Goal: Navigation & Orientation: Find specific page/section

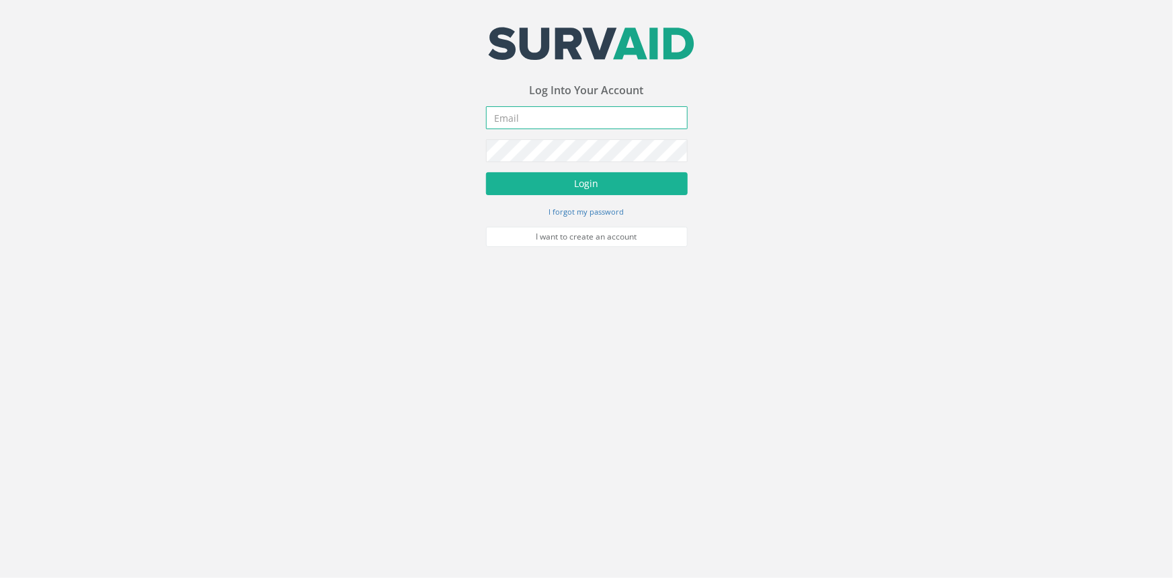
click at [543, 116] on input "email" at bounding box center [587, 117] width 202 height 23
type input "[PERSON_NAME][EMAIL_ADDRESS][PERSON_NAME][DOMAIN_NAME]"
click at [486, 172] on button "Login" at bounding box center [587, 183] width 202 height 23
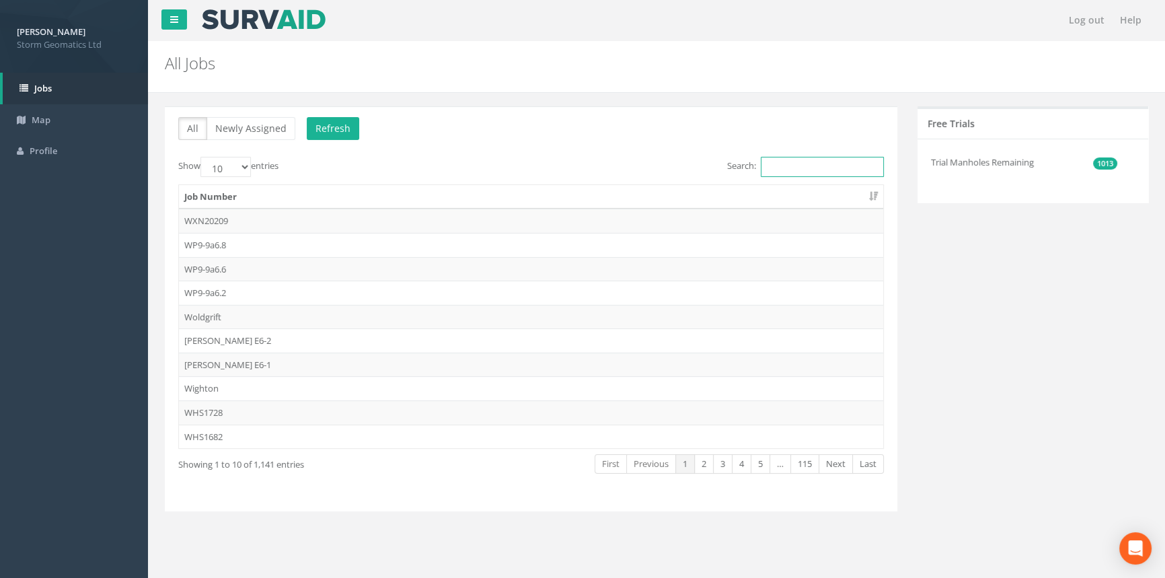
click at [814, 169] on input "Search:" at bounding box center [821, 167] width 123 height 20
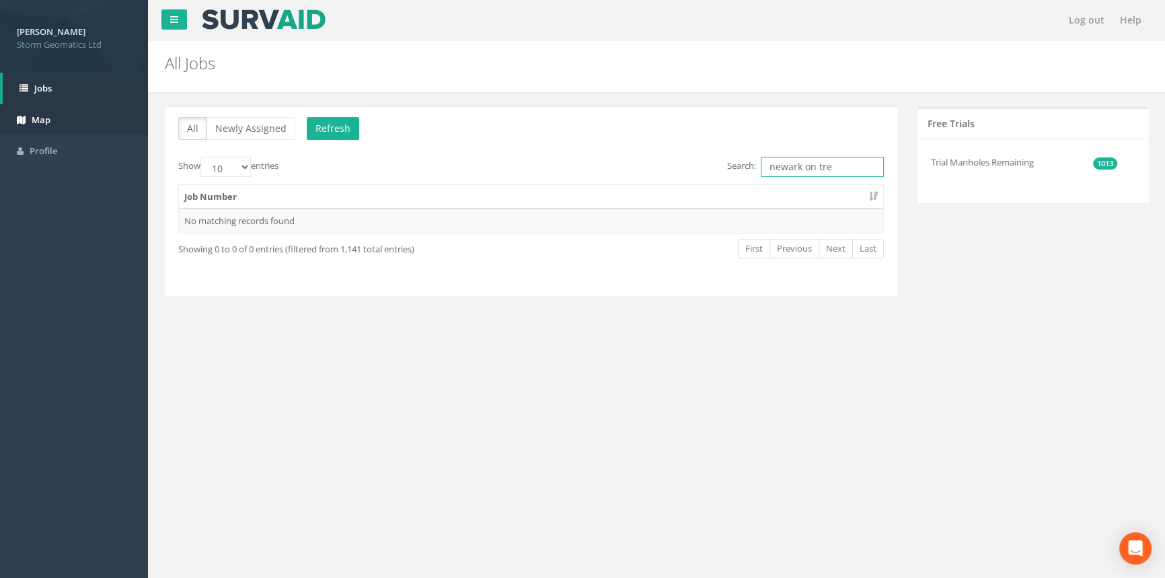
type input "newark on tre"
click at [89, 128] on link "Map" at bounding box center [74, 120] width 148 height 32
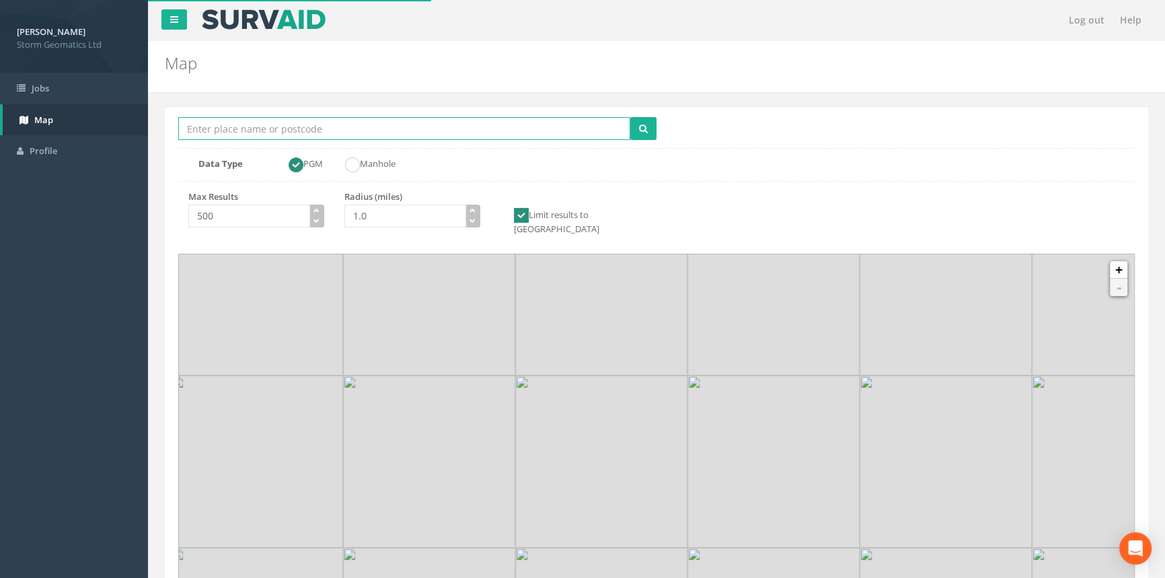
click at [518, 131] on input "Location Search Box" at bounding box center [404, 128] width 452 height 23
type input "[GEOGRAPHIC_DATA] on trent"
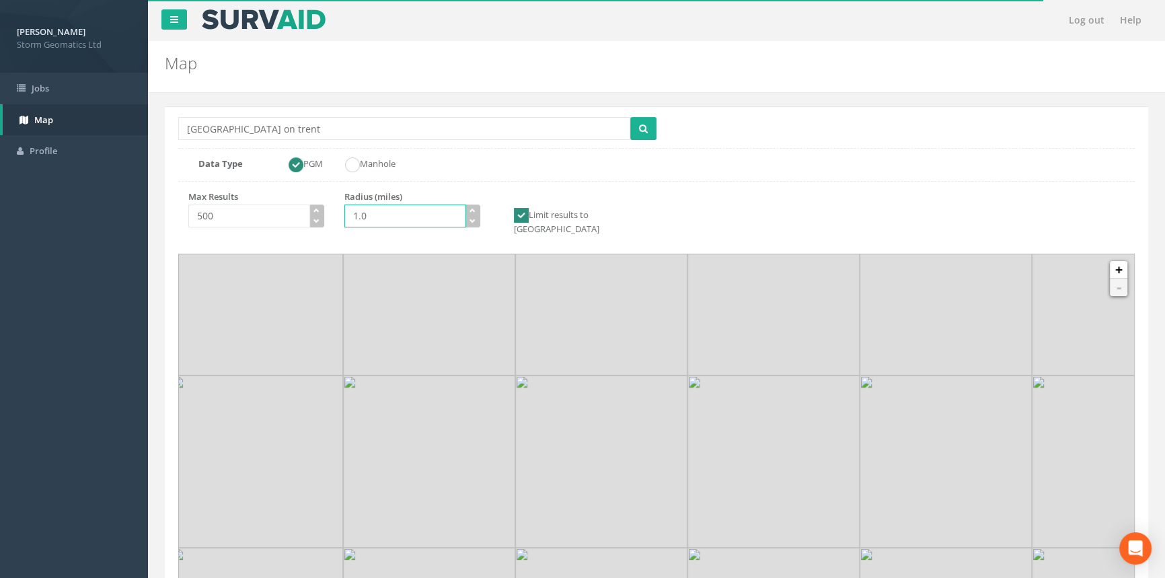
click at [392, 210] on input "1.0" at bounding box center [405, 215] width 122 height 23
type input "10.0"
click at [651, 122] on button "submit" at bounding box center [643, 128] width 26 height 23
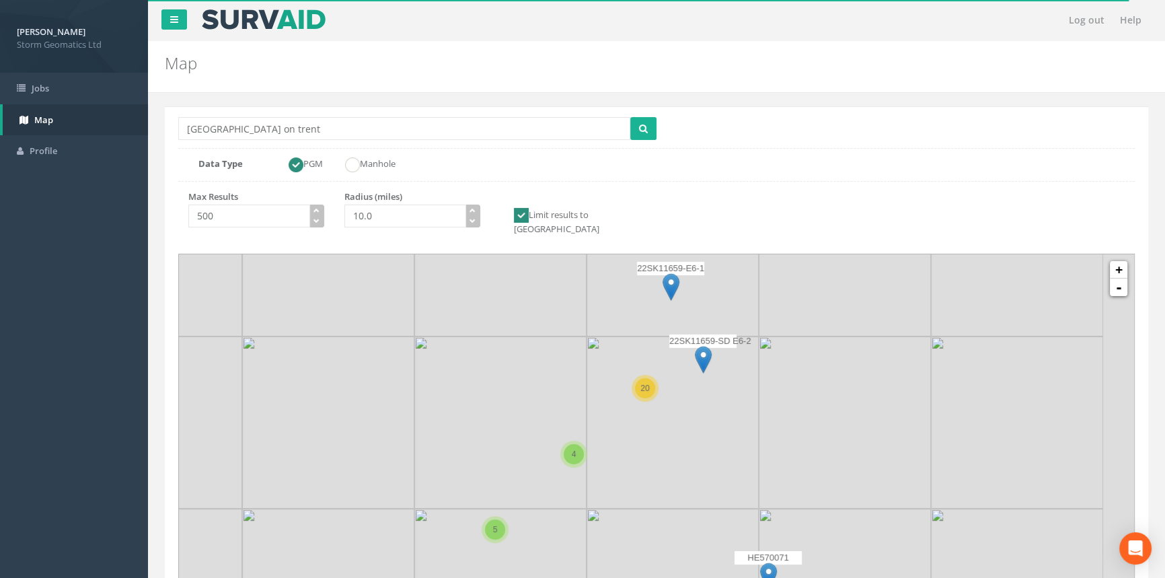
click at [672, 451] on img at bounding box center [672, 422] width 172 height 172
click at [1121, 261] on link "+" at bounding box center [1117, 269] width 17 height 17
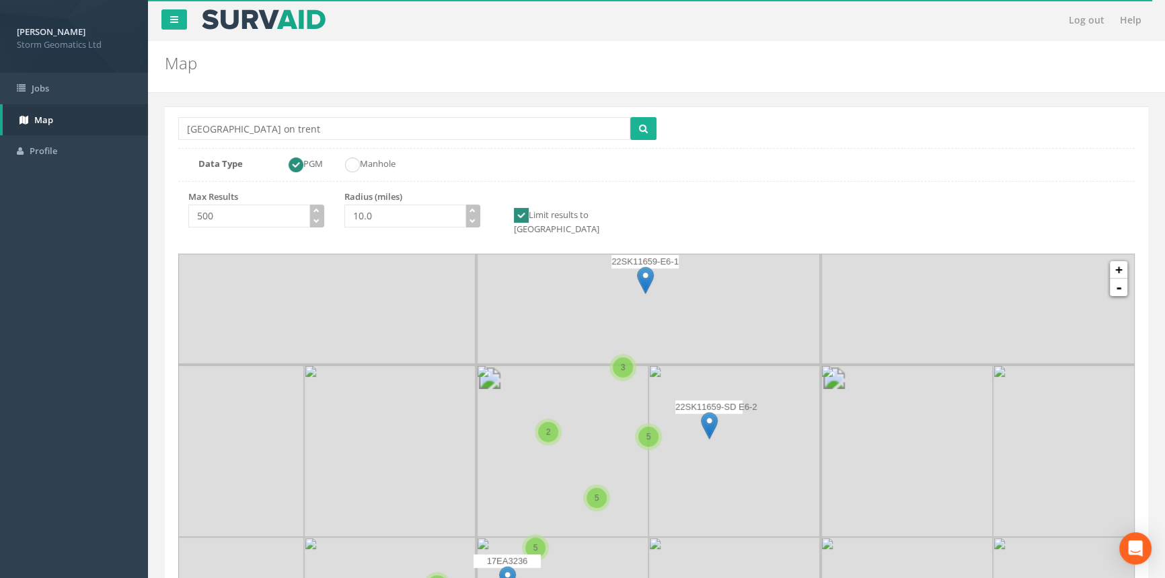
drag, startPoint x: 664, startPoint y: 318, endPoint x: 626, endPoint y: 439, distance: 126.8
click at [626, 439] on img at bounding box center [562, 450] width 172 height 172
click at [1122, 261] on link "+" at bounding box center [1117, 269] width 17 height 17
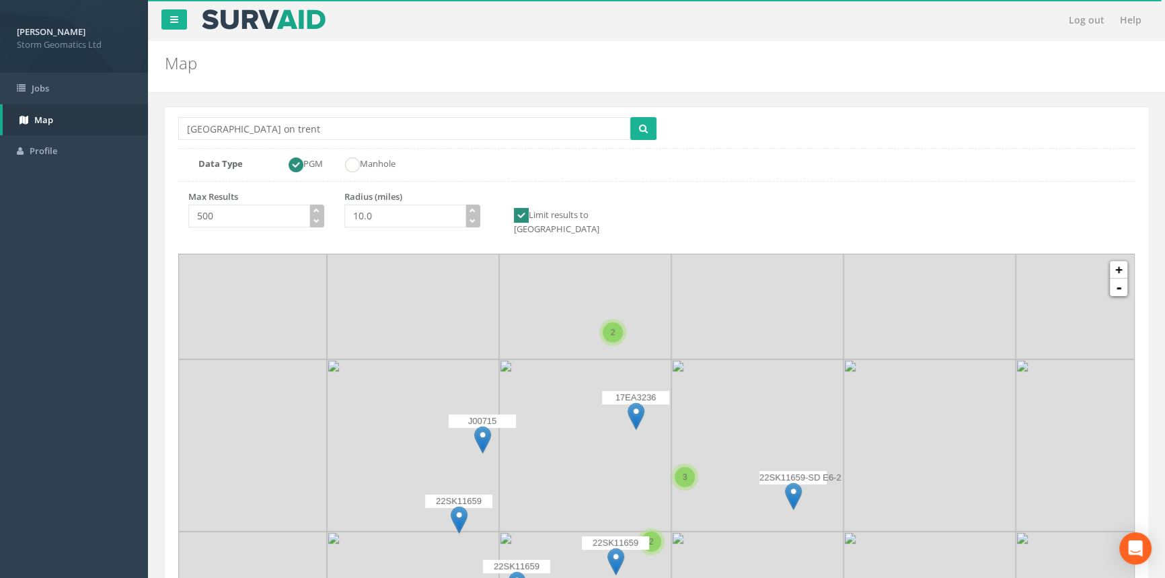
drag, startPoint x: 710, startPoint y: 471, endPoint x: 741, endPoint y: 523, distance: 60.9
click at [741, 523] on icon at bounding box center [687, 475] width 994 height 350
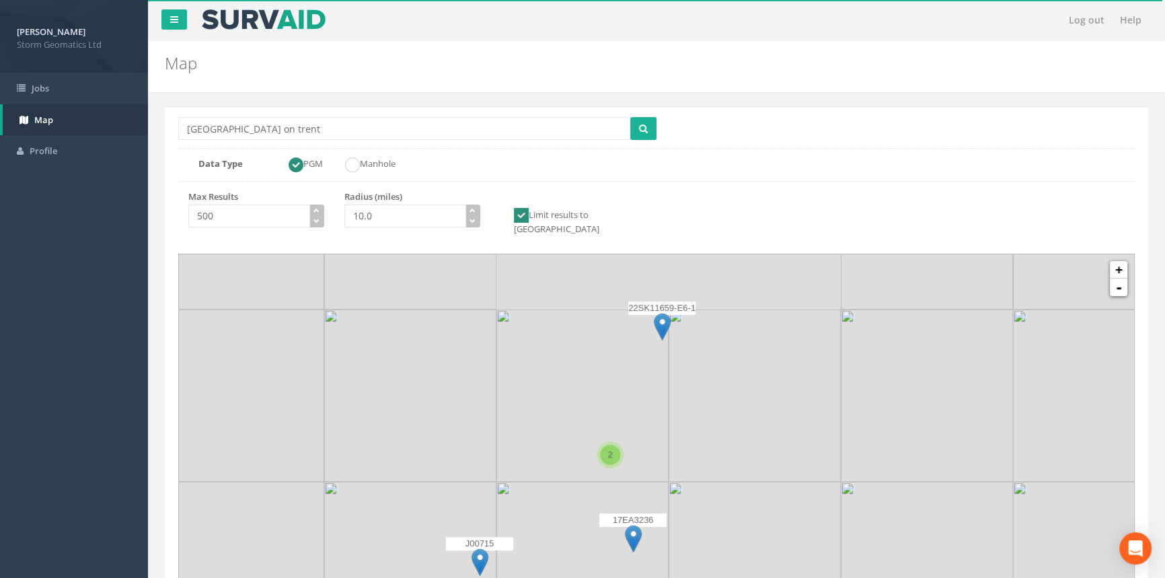
drag, startPoint x: 789, startPoint y: 357, endPoint x: 787, endPoint y: 481, distance: 123.7
click at [787, 481] on icon at bounding box center [653, 545] width 994 height 350
click at [1122, 261] on link "+" at bounding box center [1117, 269] width 17 height 17
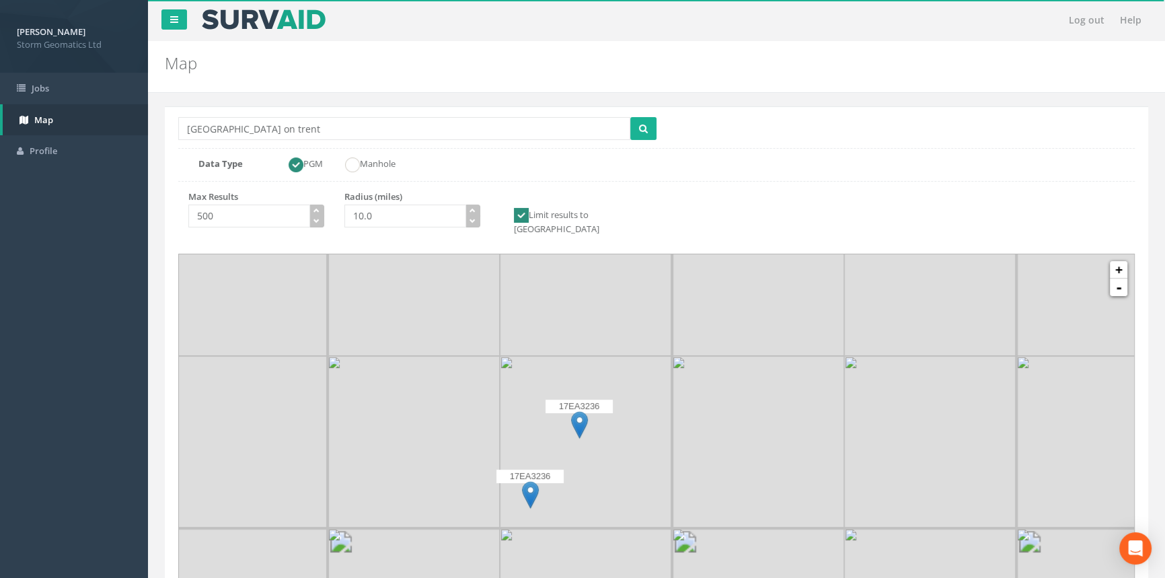
drag, startPoint x: 746, startPoint y: 344, endPoint x: 737, endPoint y: 329, distance: 16.6
click at [737, 329] on icon at bounding box center [647, 410] width 994 height 350
click at [578, 411] on img at bounding box center [579, 425] width 17 height 28
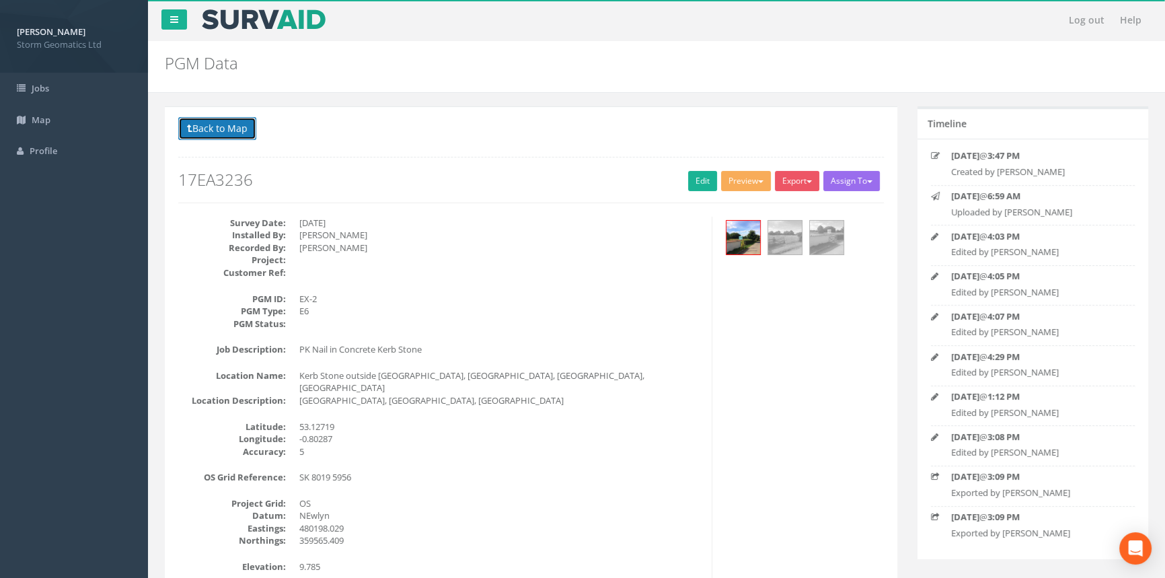
click at [196, 132] on button "Back to Map" at bounding box center [217, 128] width 78 height 23
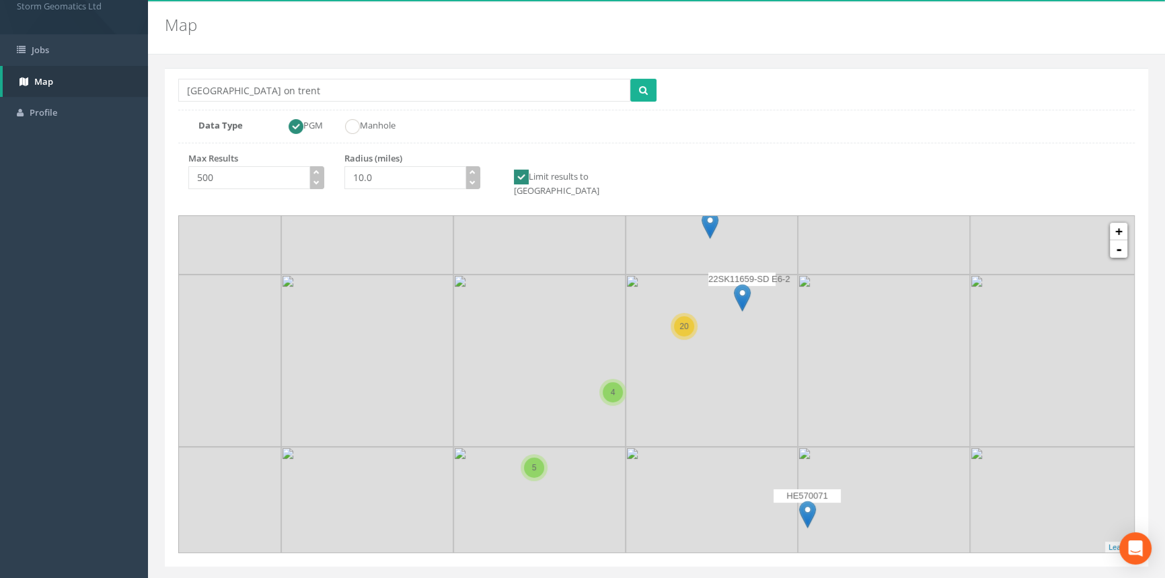
scroll to position [58, 0]
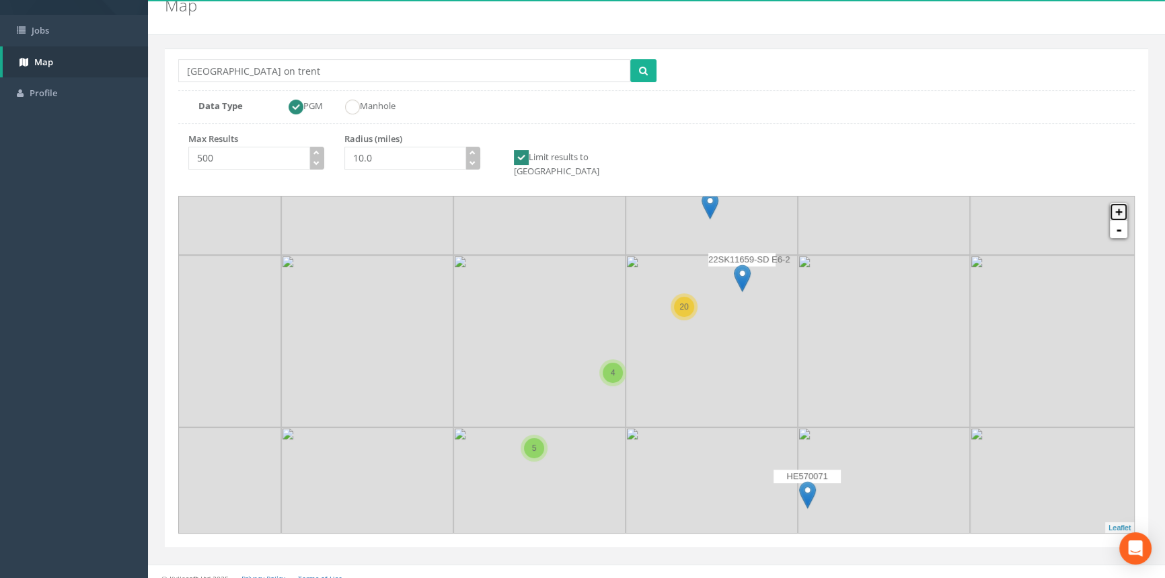
click at [1118, 203] on link "+" at bounding box center [1117, 211] width 17 height 17
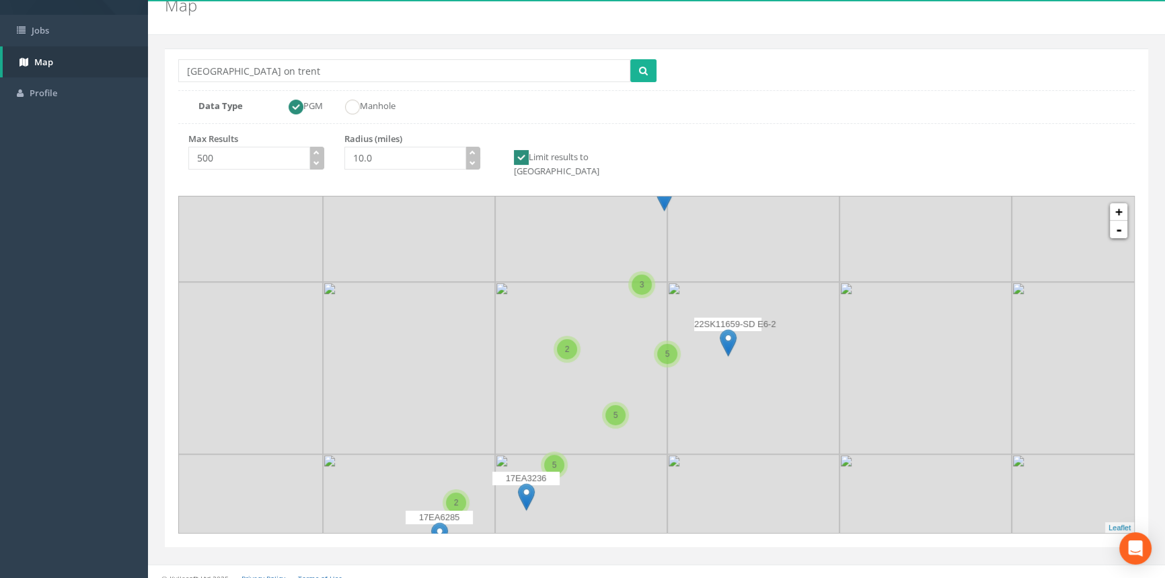
drag, startPoint x: 982, startPoint y: 237, endPoint x: 878, endPoint y: 381, distance: 177.8
click at [878, 381] on icon at bounding box center [556, 501] width 994 height 350
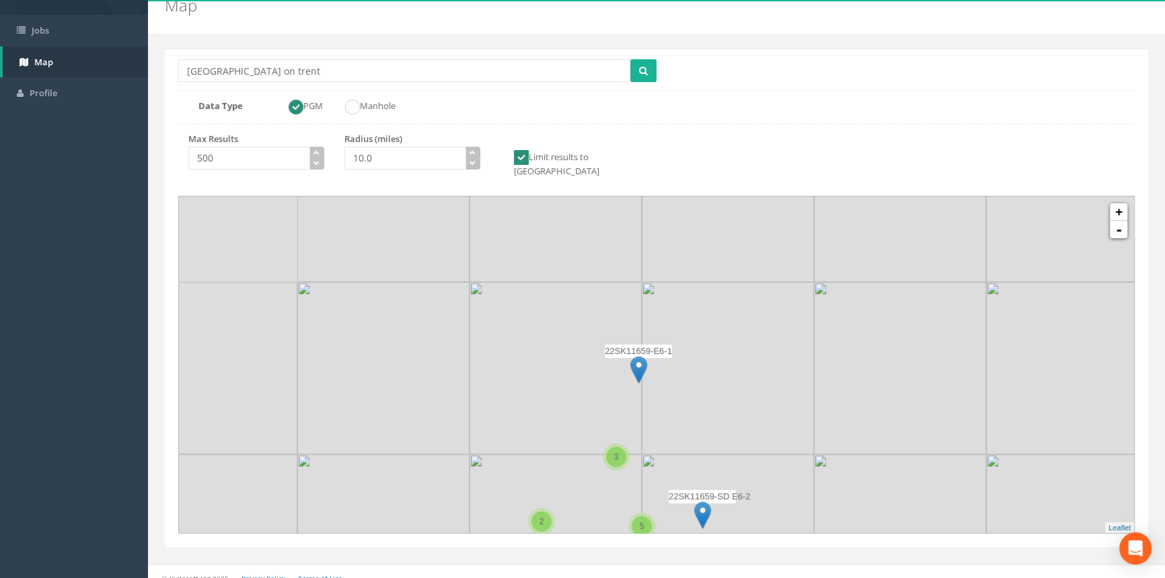
drag, startPoint x: 806, startPoint y: 322, endPoint x: 780, endPoint y: 479, distance: 159.4
click at [782, 493] on icon at bounding box center [630, 537] width 994 height 350
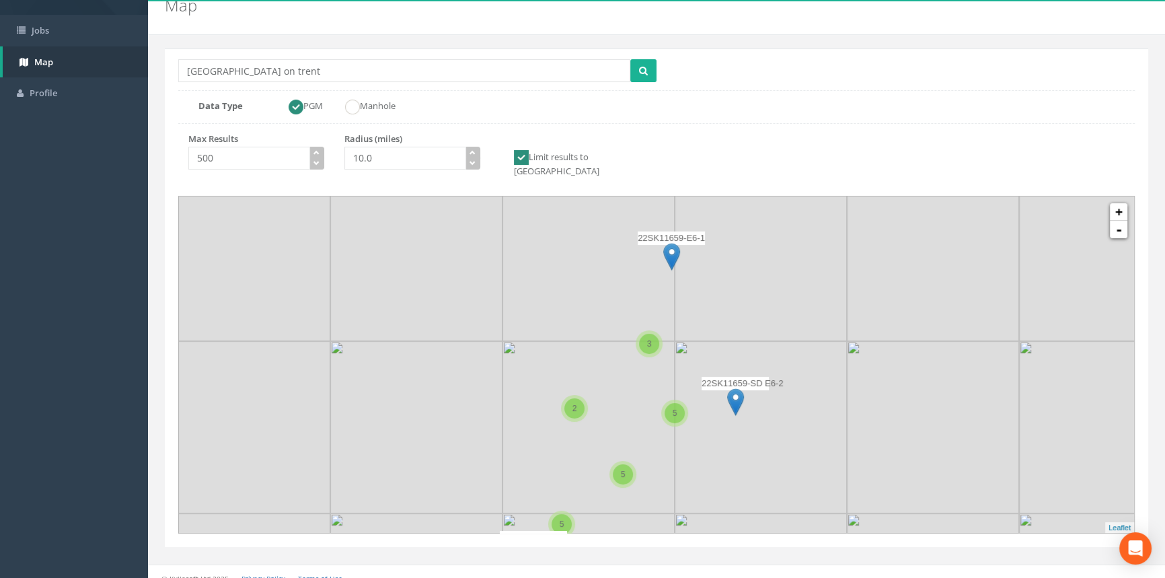
drag, startPoint x: 680, startPoint y: 390, endPoint x: 714, endPoint y: 270, distance: 125.0
click at [714, 270] on icon at bounding box center [688, 253] width 994 height 350
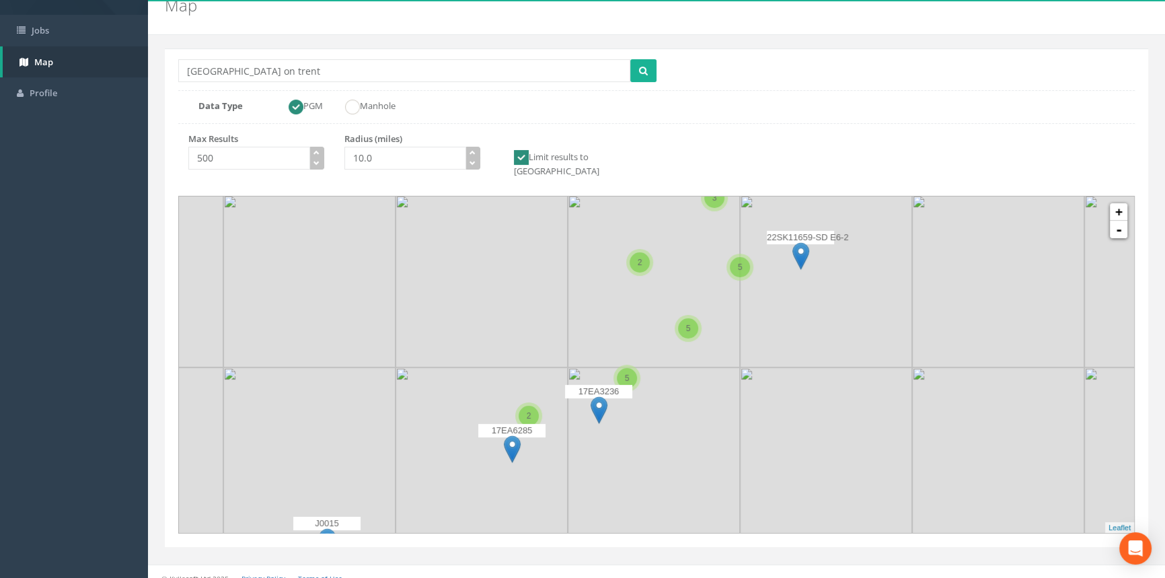
drag, startPoint x: 703, startPoint y: 425, endPoint x: 768, endPoint y: 279, distance: 159.8
click at [768, 279] on icon at bounding box center [721, 219] width 994 height 350
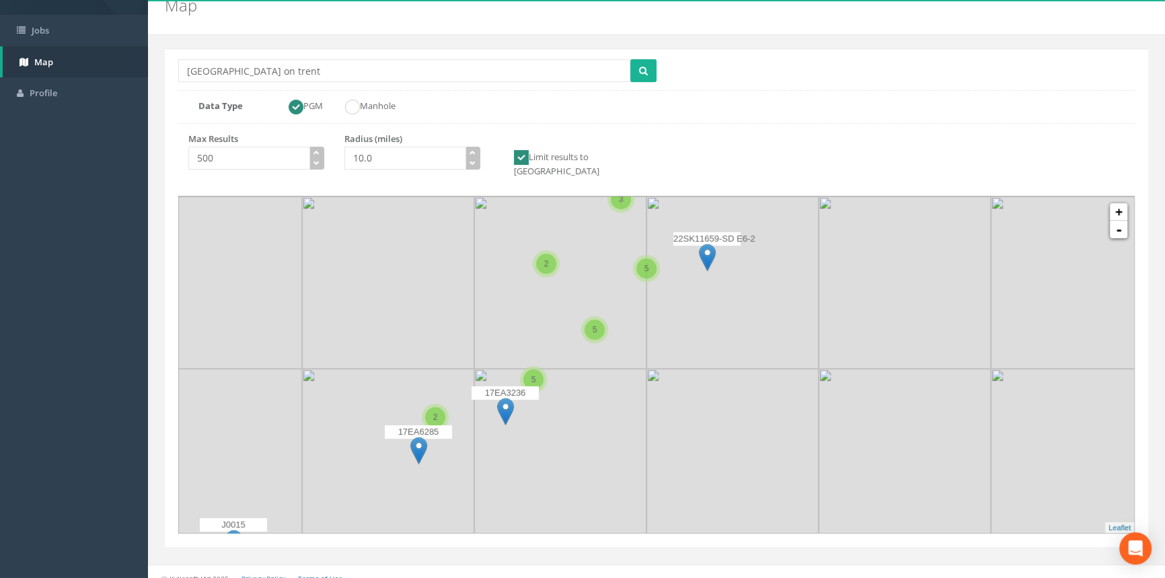
drag, startPoint x: 537, startPoint y: 352, endPoint x: 504, endPoint y: 315, distance: 49.5
click at [504, 315] on icon at bounding box center [562, 366] width 994 height 350
click at [501, 397] on img at bounding box center [505, 411] width 17 height 28
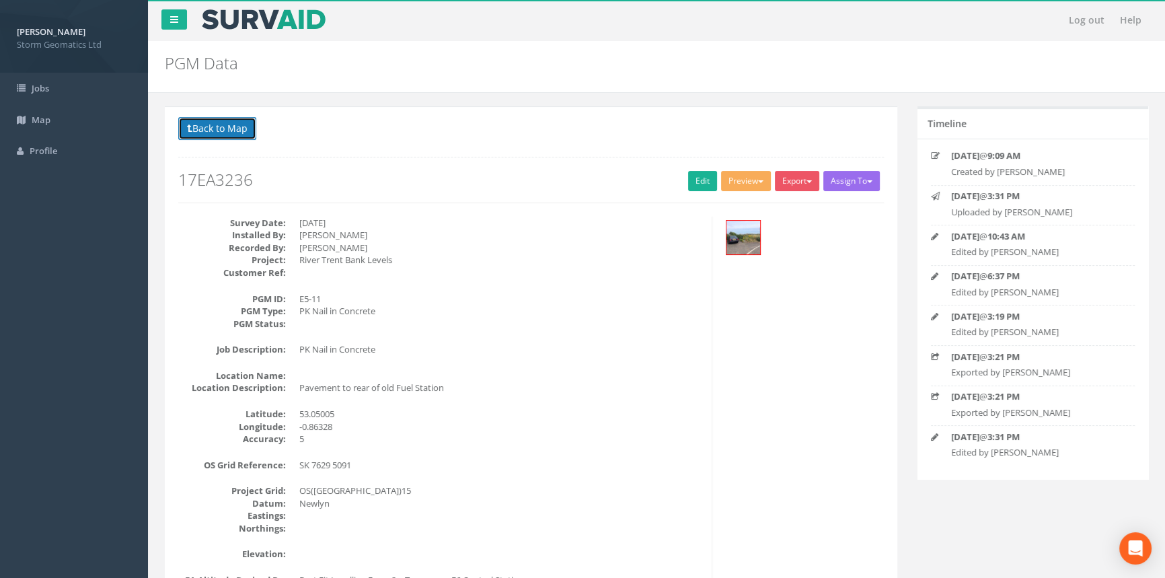
click at [215, 136] on button "Back to Map" at bounding box center [217, 128] width 78 height 23
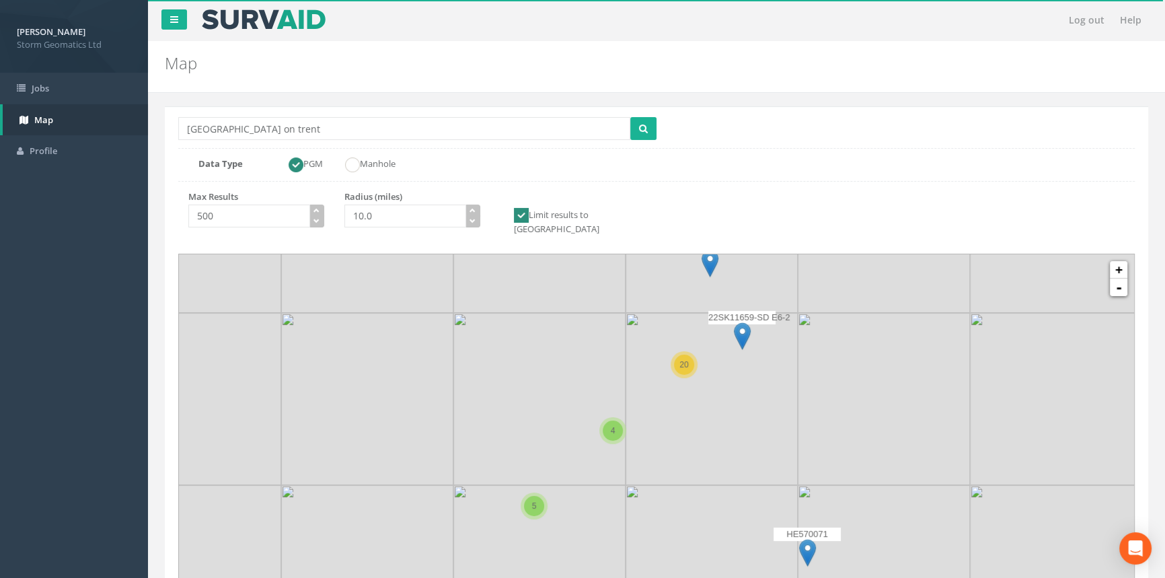
click at [524, 2] on nav "Log out Help" at bounding box center [656, 20] width 1017 height 40
